Goal: Obtain resource: Obtain resource

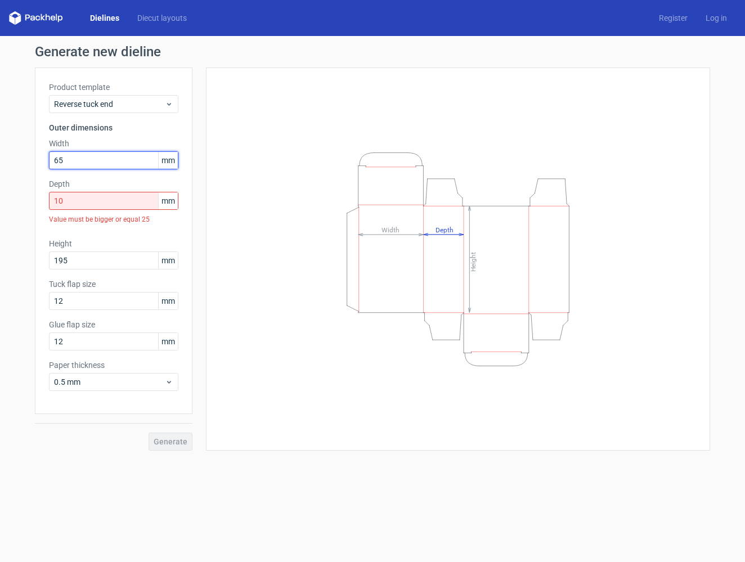
click at [117, 164] on input "65" at bounding box center [113, 160] width 129 height 18
type input "105"
click at [106, 197] on input "10" at bounding box center [113, 201] width 129 height 18
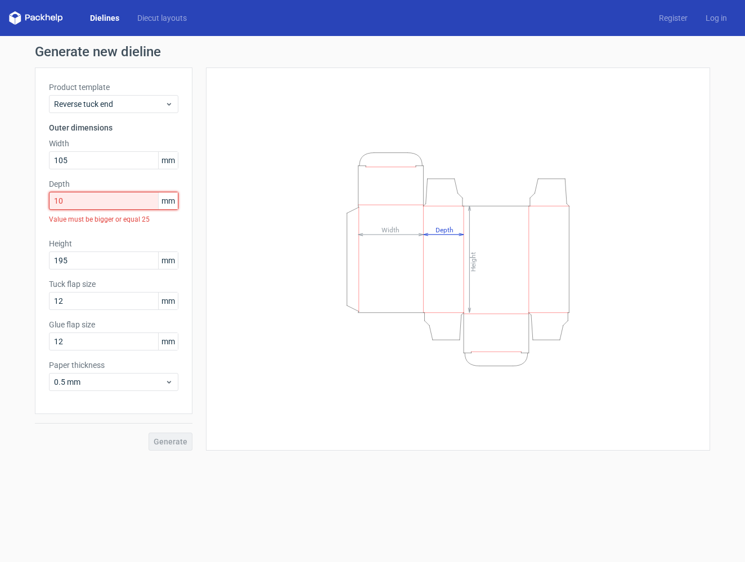
click at [106, 197] on input "10" at bounding box center [113, 201] width 129 height 18
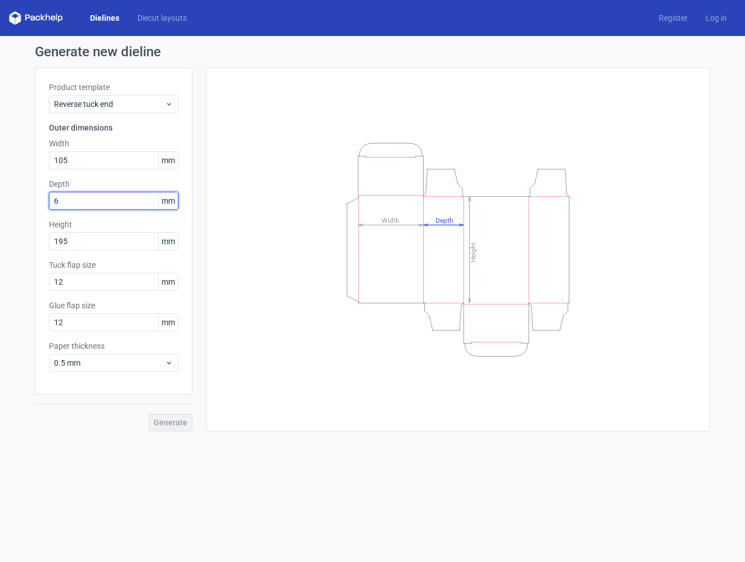
type input "60"
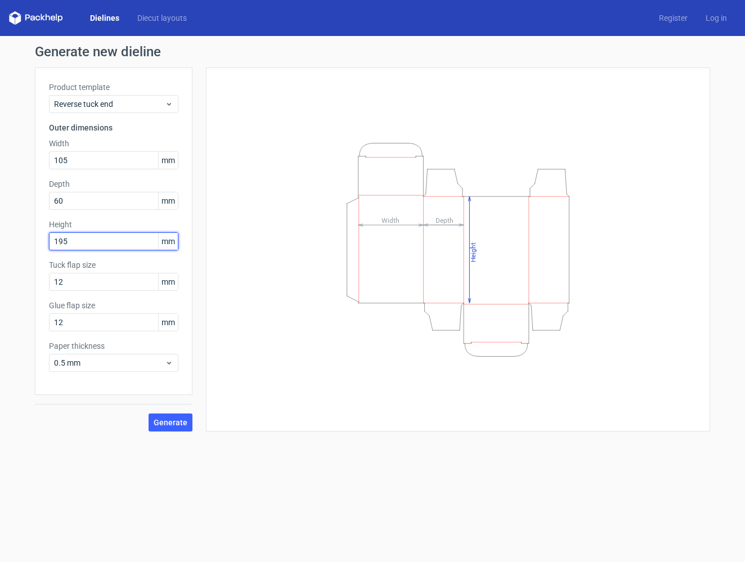
click at [69, 241] on input "195" at bounding box center [113, 241] width 129 height 18
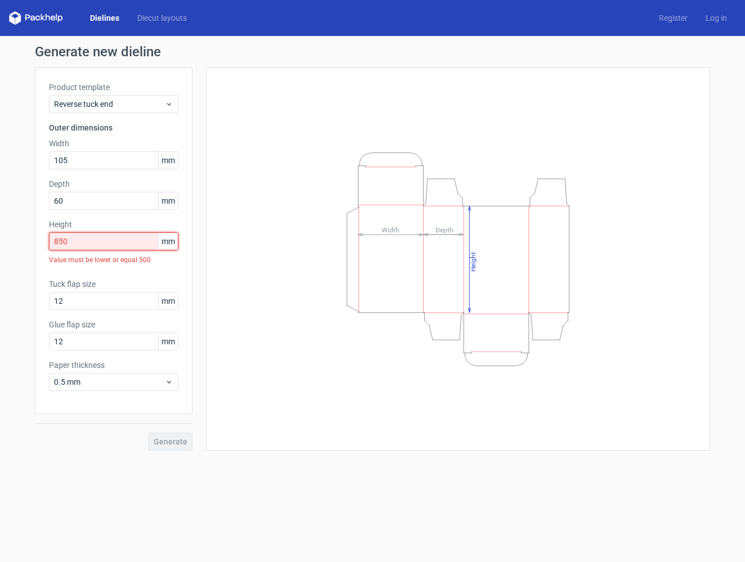
click at [66, 244] on input "850" at bounding box center [113, 241] width 129 height 18
type input "85"
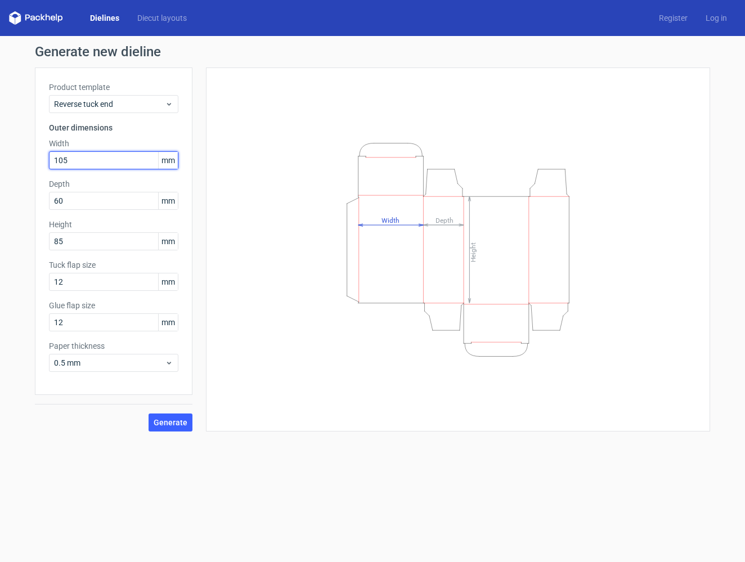
click at [89, 161] on input "105" at bounding box center [113, 160] width 129 height 18
click at [231, 232] on div "Height Depth Width" at bounding box center [458, 250] width 476 height 336
click at [142, 280] on input "12" at bounding box center [113, 282] width 129 height 18
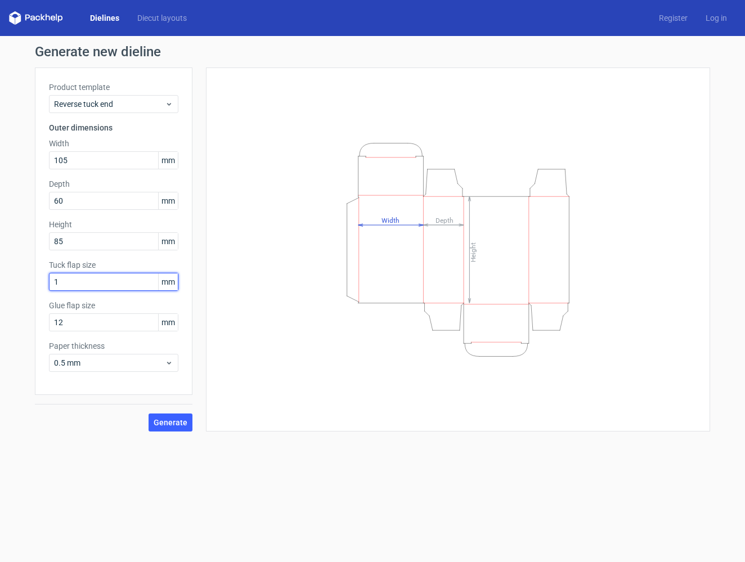
type input "12"
click at [88, 312] on div "Glue flap size 12 mm" at bounding box center [113, 315] width 129 height 31
click at [88, 322] on input "12" at bounding box center [113, 322] width 129 height 18
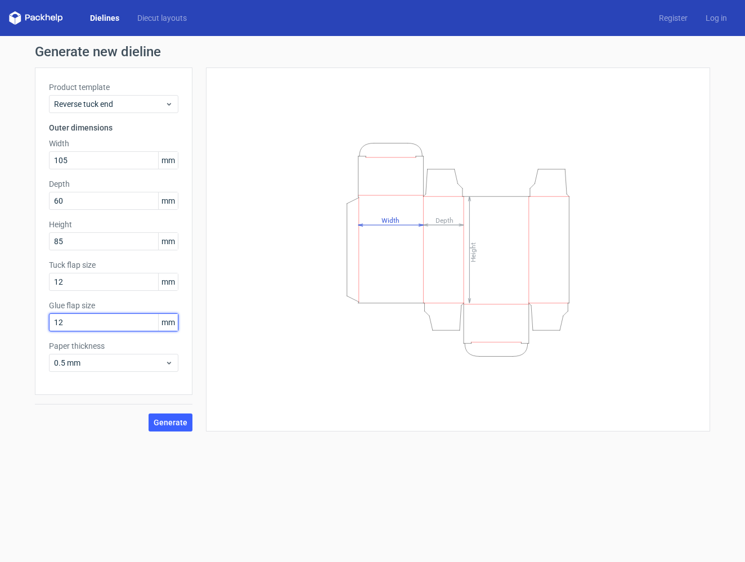
type input "2"
type input "15"
click at [172, 424] on span "Generate" at bounding box center [171, 422] width 34 height 8
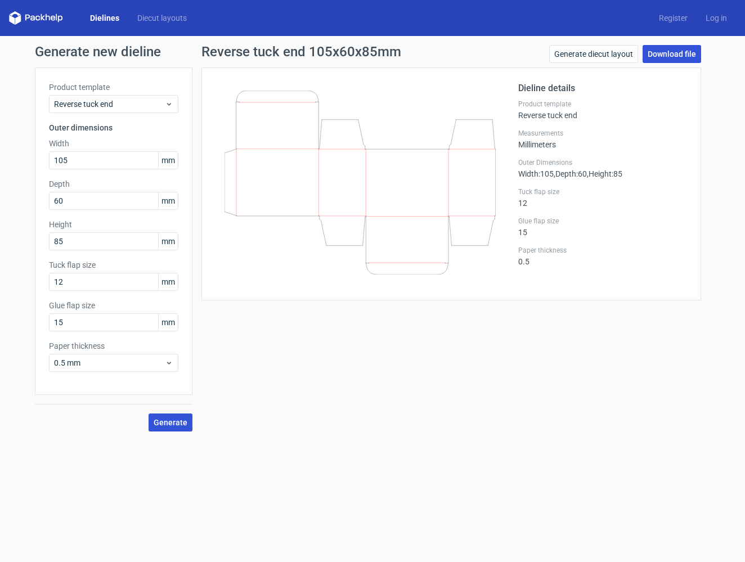
click at [682, 49] on link "Download file" at bounding box center [671, 54] width 58 height 18
